Goal: Task Accomplishment & Management: Manage account settings

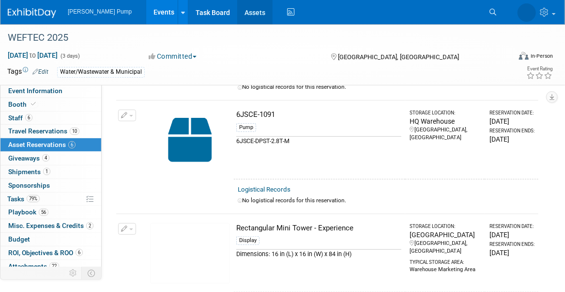
click at [237, 13] on link "Assets" at bounding box center [254, 12] width 35 height 24
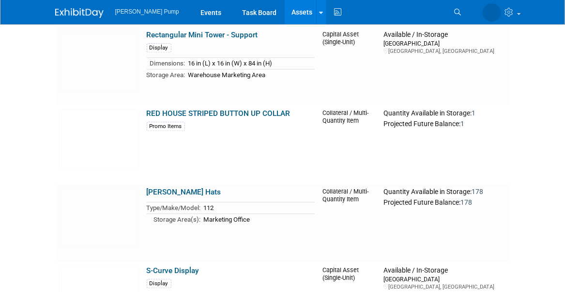
scroll to position [2422, 0]
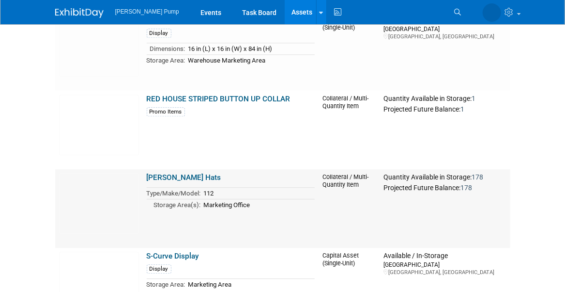
click at [183, 178] on link "Richardson Hats" at bounding box center [184, 177] width 75 height 9
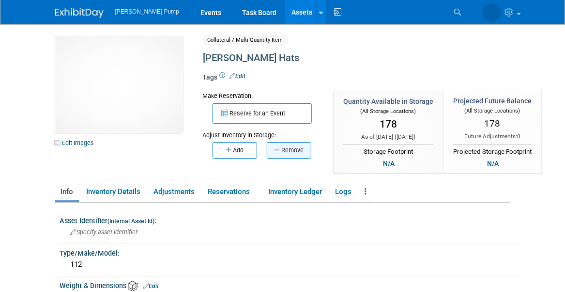
click at [296, 149] on button "Remove" at bounding box center [289, 150] width 45 height 16
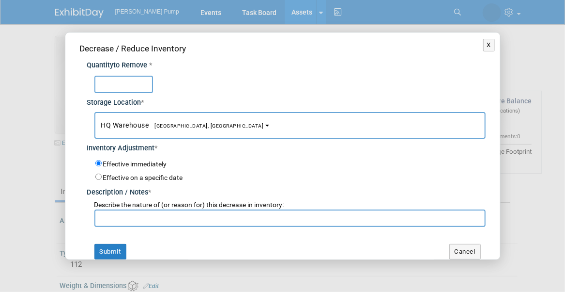
type input "4"
type input "5"
click at [147, 122] on span "HQ Warehouse Port Orange, FL" at bounding box center [182, 125] width 163 height 8
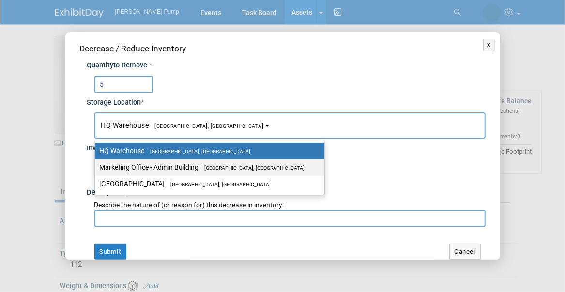
click at [144, 171] on label "Marketing Office - Admin Building Port Orange, FL" at bounding box center [207, 167] width 215 height 13
click at [96, 171] on input "Marketing Office - Admin Building Port Orange, FL" at bounding box center [93, 167] width 6 height 6
select select "11223785"
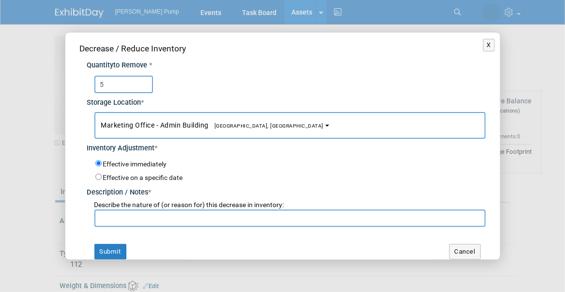
click at [124, 217] on input "text" at bounding box center [289, 217] width 391 height 17
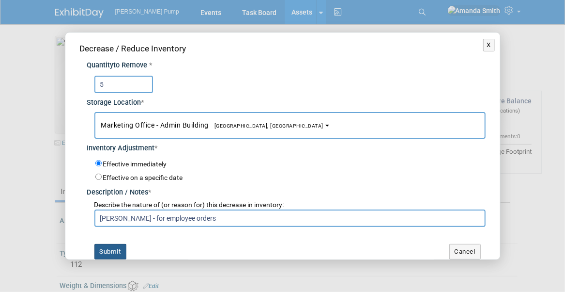
type input "Victor - for employee orders"
click at [110, 249] on button "Submit" at bounding box center [110, 252] width 32 height 16
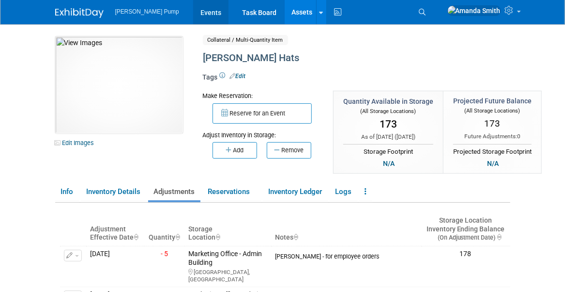
click at [193, 10] on link "Events" at bounding box center [210, 12] width 35 height 24
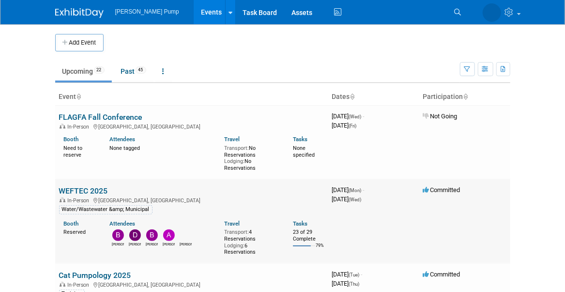
click at [69, 187] on link "WEFTEC 2025" at bounding box center [83, 190] width 49 height 9
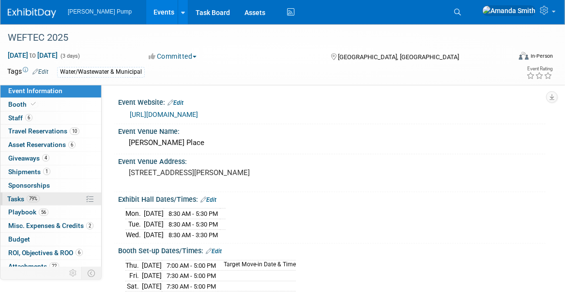
click at [28, 198] on span "79%" at bounding box center [33, 198] width 13 height 7
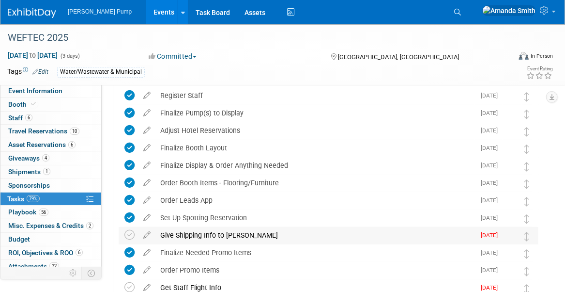
scroll to position [291, 0]
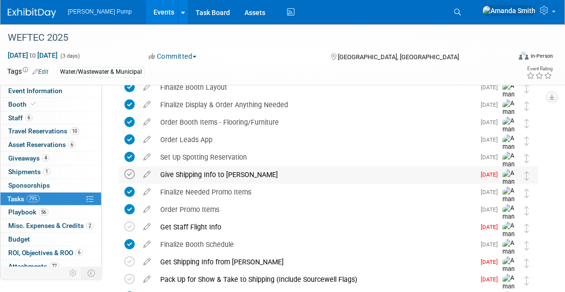
click at [128, 173] on icon at bounding box center [129, 174] width 10 height 10
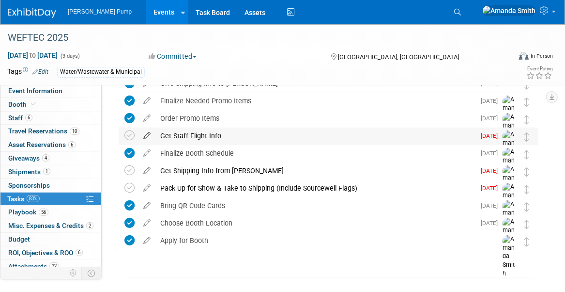
scroll to position [388, 0]
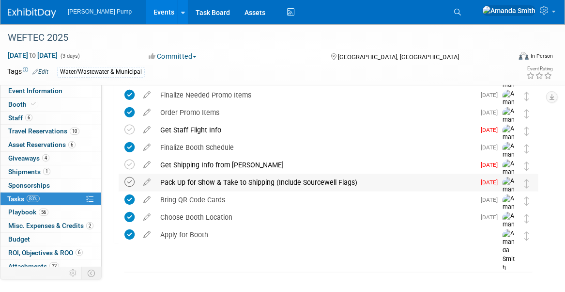
click at [129, 179] on icon at bounding box center [129, 182] width 10 height 10
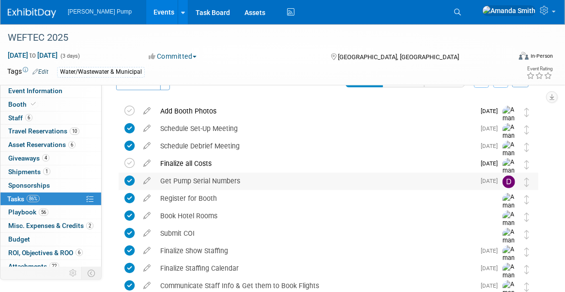
scroll to position [0, 0]
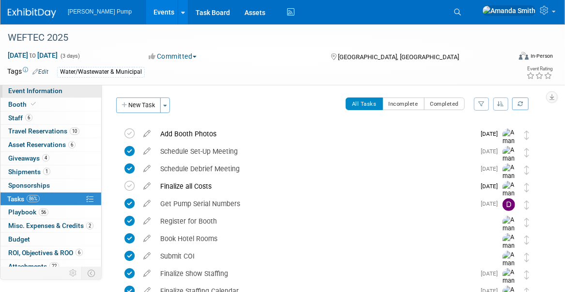
click at [33, 93] on span "Event Information" at bounding box center [35, 91] width 54 height 8
